Goal: Check status: Check status

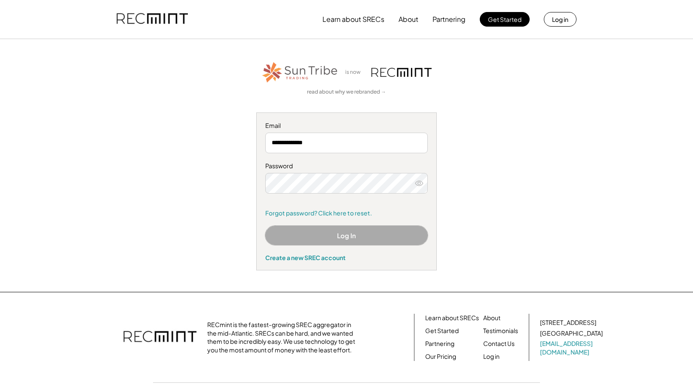
click at [337, 238] on button "Log In" at bounding box center [346, 235] width 162 height 19
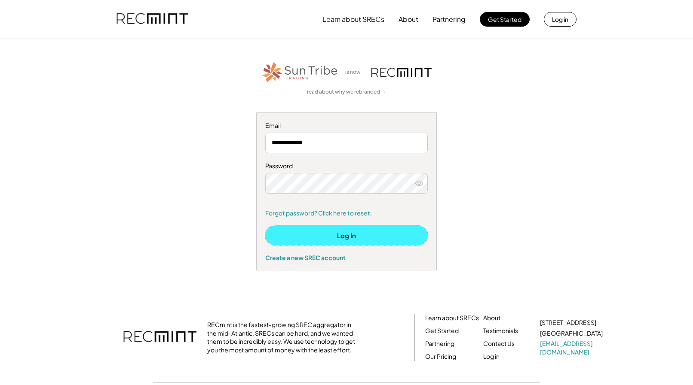
click at [342, 238] on button "Log In" at bounding box center [346, 235] width 162 height 19
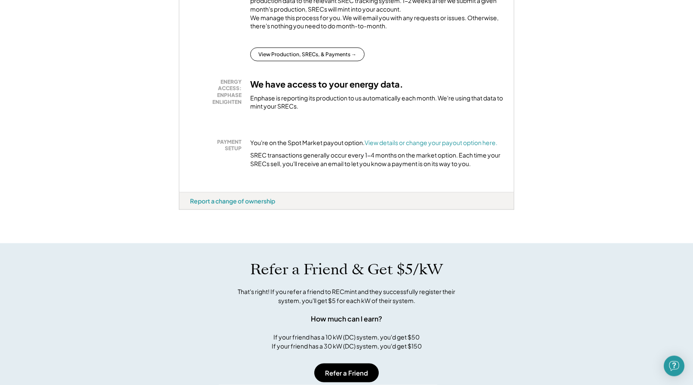
scroll to position [219, 0]
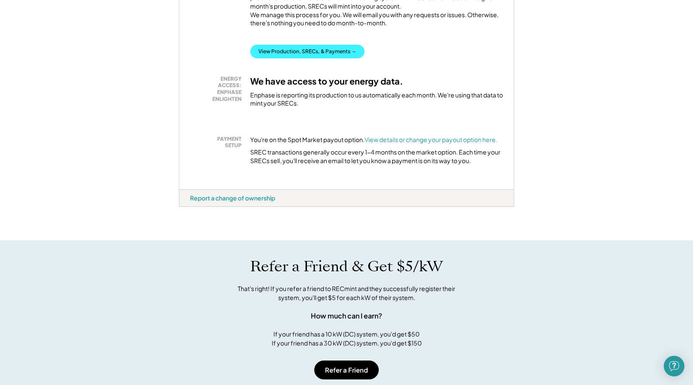
click at [281, 58] on button "View Production, SRECs, & Payments →" at bounding box center [307, 52] width 114 height 14
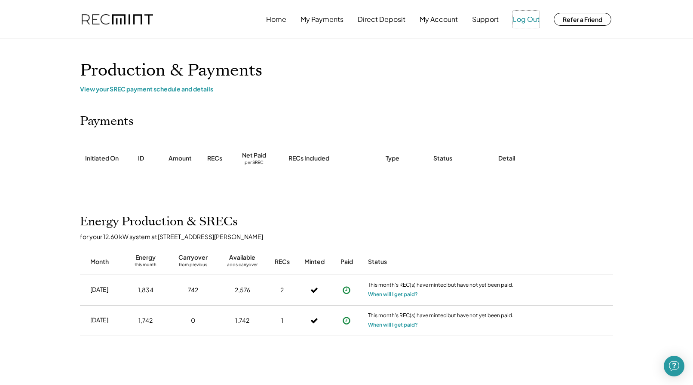
click at [535, 23] on button "Log Out" at bounding box center [526, 19] width 27 height 17
